Goal: Task Accomplishment & Management: Manage account settings

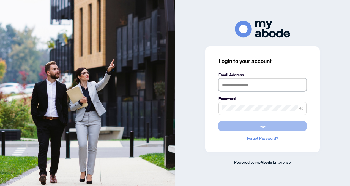
type input "**********"
click at [244, 124] on span "Login" at bounding box center [263, 125] width 10 height 9
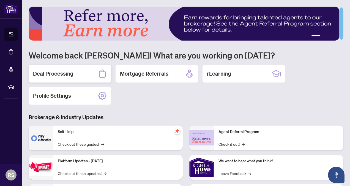
click at [63, 71] on h2 "Deal Processing" at bounding box center [53, 74] width 40 height 8
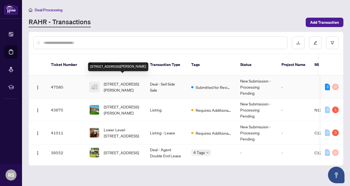
click at [115, 81] on span "[STREET_ADDRESS][PERSON_NAME]" at bounding box center [122, 87] width 37 height 12
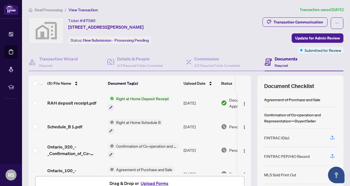
click at [138, 97] on span "Right at Home Deposit Receipt" at bounding box center [142, 98] width 57 height 6
click at [74, 103] on span "RAH deposit receipt.pdf" at bounding box center [71, 102] width 49 height 7
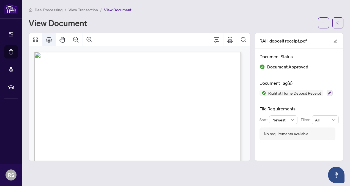
click at [52, 40] on button "Page Layout" at bounding box center [48, 39] width 13 height 13
click at [34, 41] on icon "Thumbnails" at bounding box center [35, 39] width 4 height 4
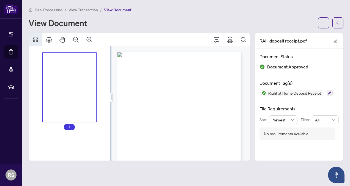
click at [202, 73] on div "Right at Home Realty [STREET_ADDRESS][PERSON_NAME] Receipt [DATE] RECEIVED FROM…" at bounding box center [162, 111] width 91 height 118
click at [327, 25] on button "button" at bounding box center [323, 22] width 11 height 11
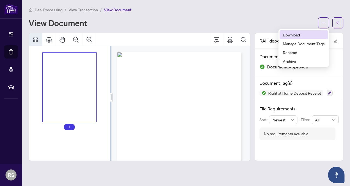
click at [311, 34] on span "Download" at bounding box center [304, 35] width 42 height 6
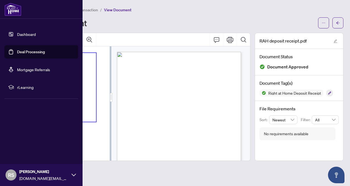
click at [14, 12] on img at bounding box center [12, 9] width 17 height 13
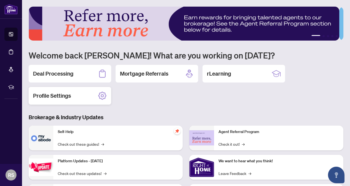
click at [61, 87] on div "Profile Settings" at bounding box center [70, 96] width 83 height 18
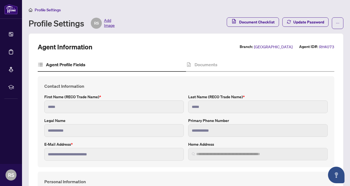
type input "**********"
type input "****"
type input "**********"
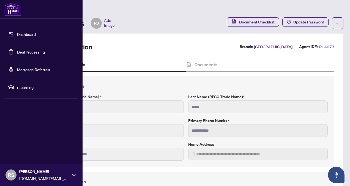
click at [11, 9] on img at bounding box center [12, 9] width 17 height 13
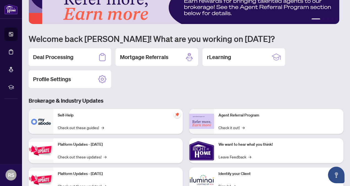
scroll to position [28, 0]
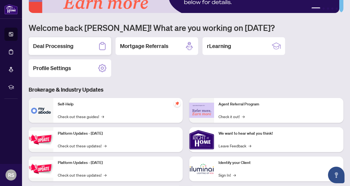
click at [66, 39] on div "Deal Processing" at bounding box center [70, 46] width 83 height 18
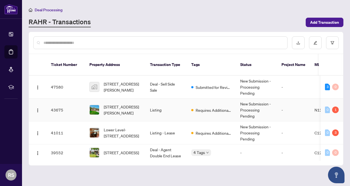
click at [213, 107] on span "Requires Additional Docs" at bounding box center [214, 110] width 36 height 6
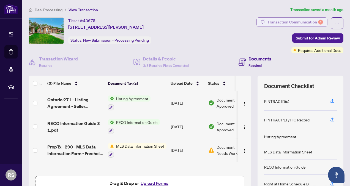
click at [289, 22] on div "Transaction Communication 1" at bounding box center [296, 22] width 56 height 9
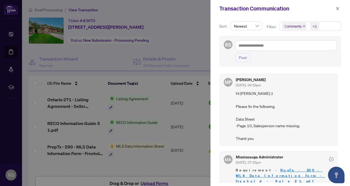
click at [165, 39] on div at bounding box center [175, 93] width 350 height 186
click at [336, 8] on icon "close" at bounding box center [338, 9] width 4 height 4
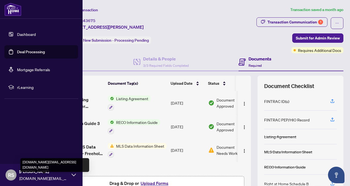
click at [40, 176] on span "[DOMAIN_NAME][EMAIL_ADDRESS][DOMAIN_NAME]" at bounding box center [44, 178] width 50 height 6
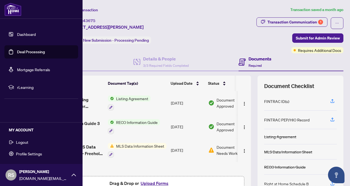
click at [28, 143] on span "Logout" at bounding box center [22, 141] width 12 height 9
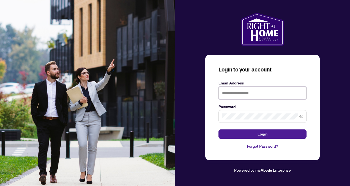
type input "**********"
